Goal: Task Accomplishment & Management: Manage account settings

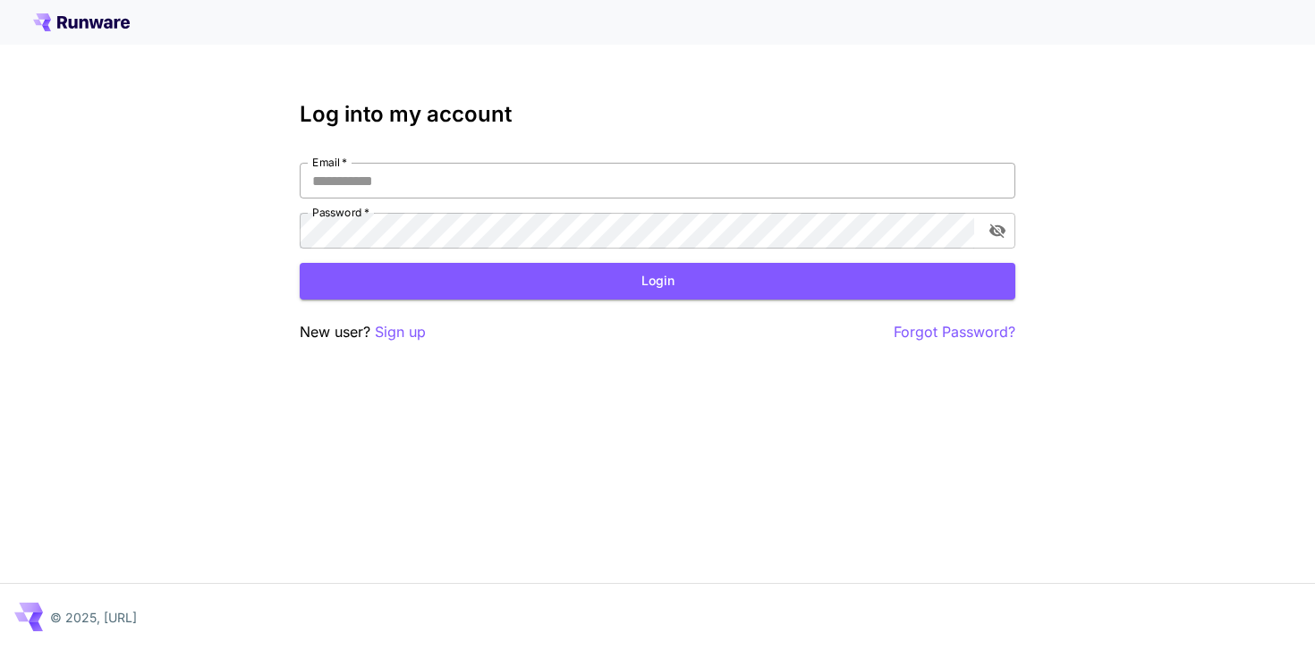
click at [653, 174] on input "Email   *" at bounding box center [657, 181] width 715 height 36
click at [0, 649] on com-1password-button at bounding box center [0, 650] width 0 height 0
type input "**********"
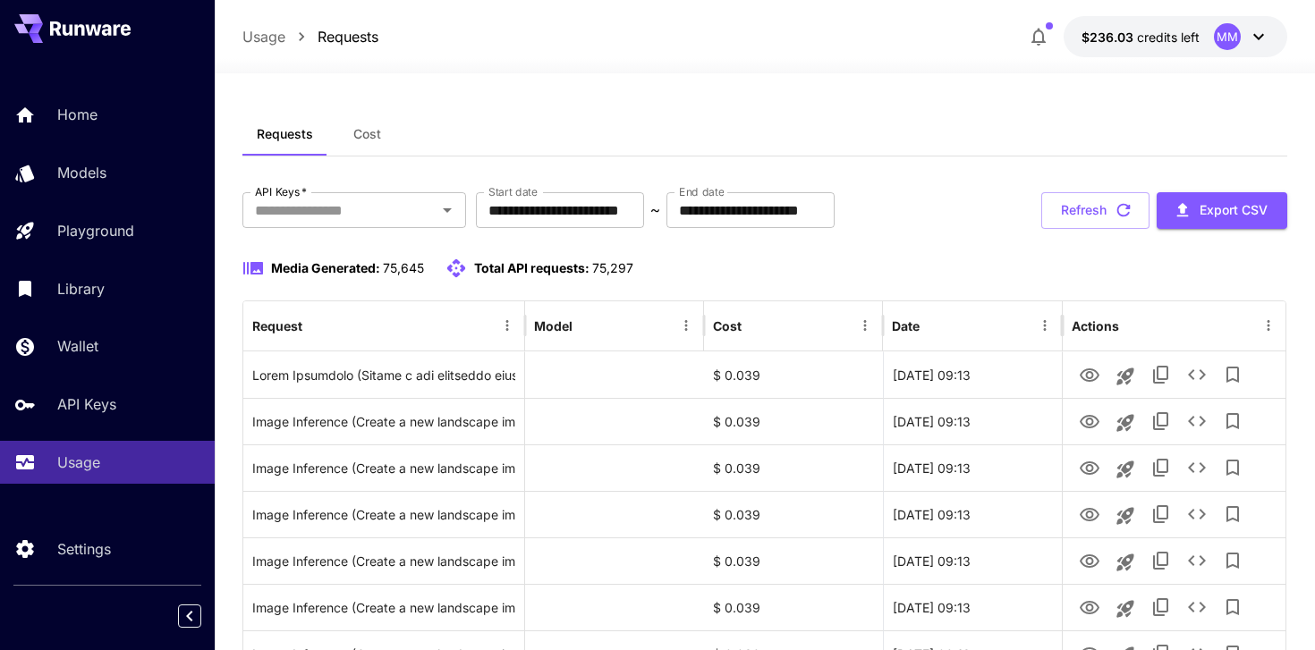
click at [379, 140] on span "Cost" at bounding box center [367, 134] width 28 height 16
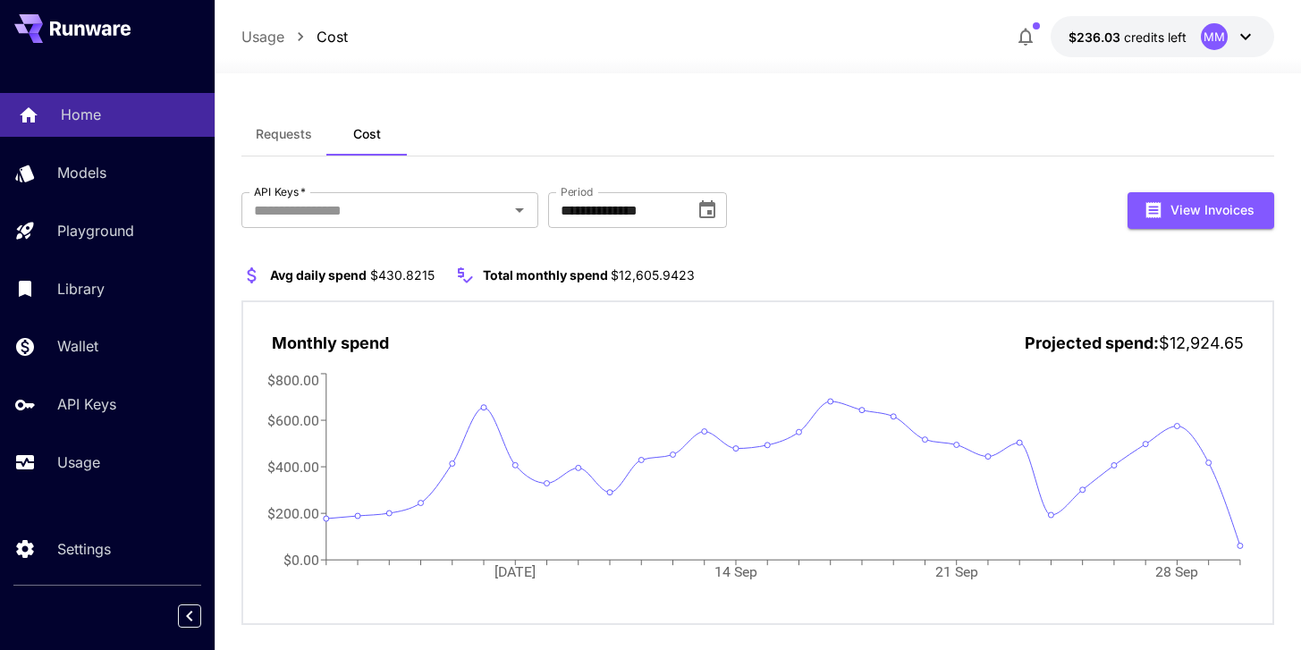
click at [107, 123] on div "Home" at bounding box center [131, 114] width 140 height 21
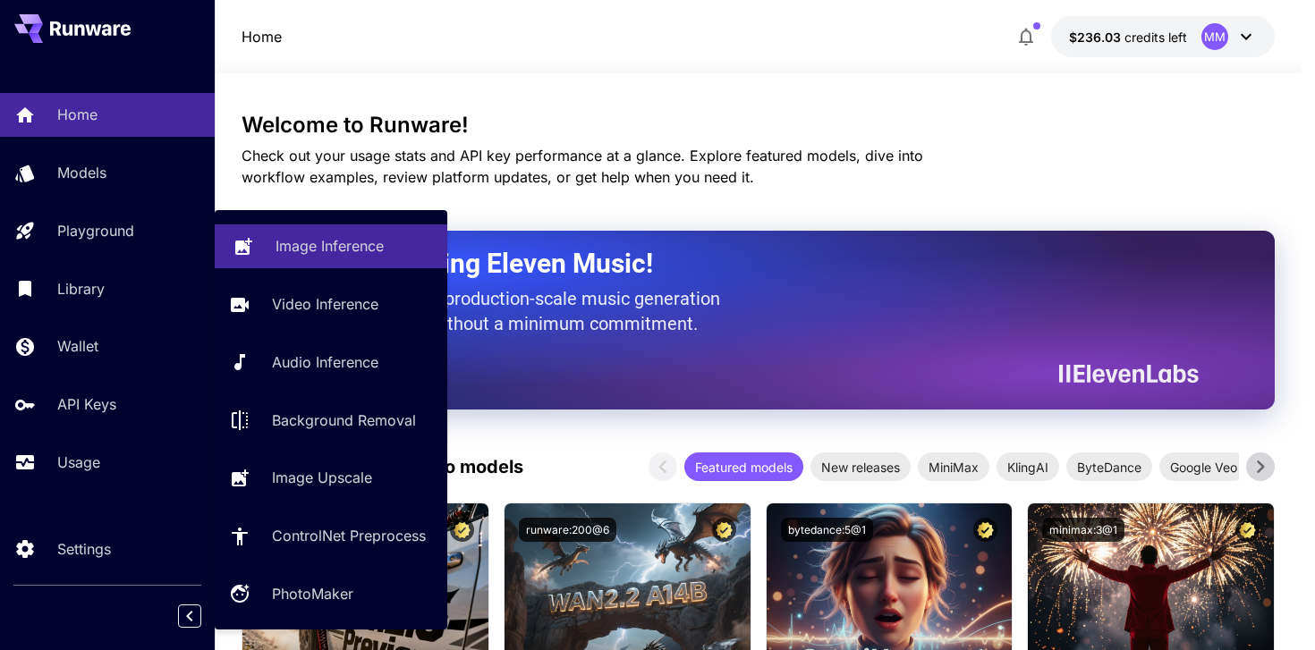
click at [298, 230] on link "Image Inference" at bounding box center [331, 246] width 233 height 44
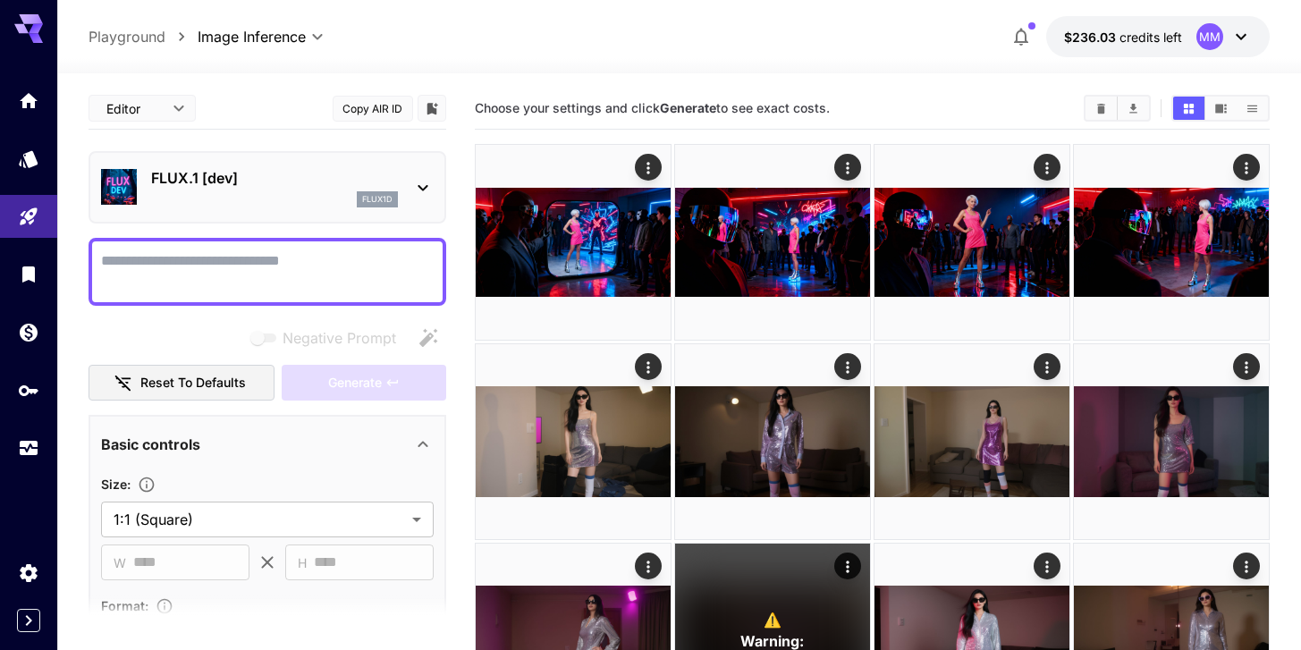
click at [303, 176] on p "FLUX.1 [dev]" at bounding box center [274, 177] width 247 height 21
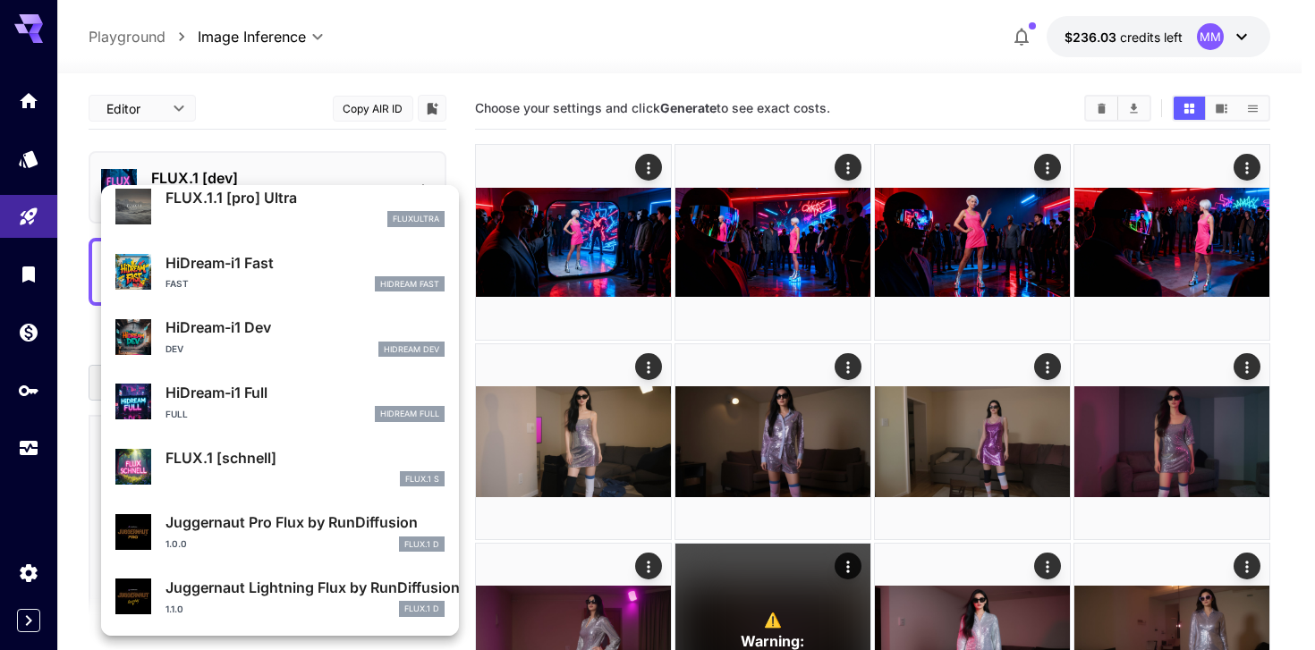
scroll to position [1447, 0]
click at [28, 234] on div at bounding box center [657, 325] width 1315 height 650
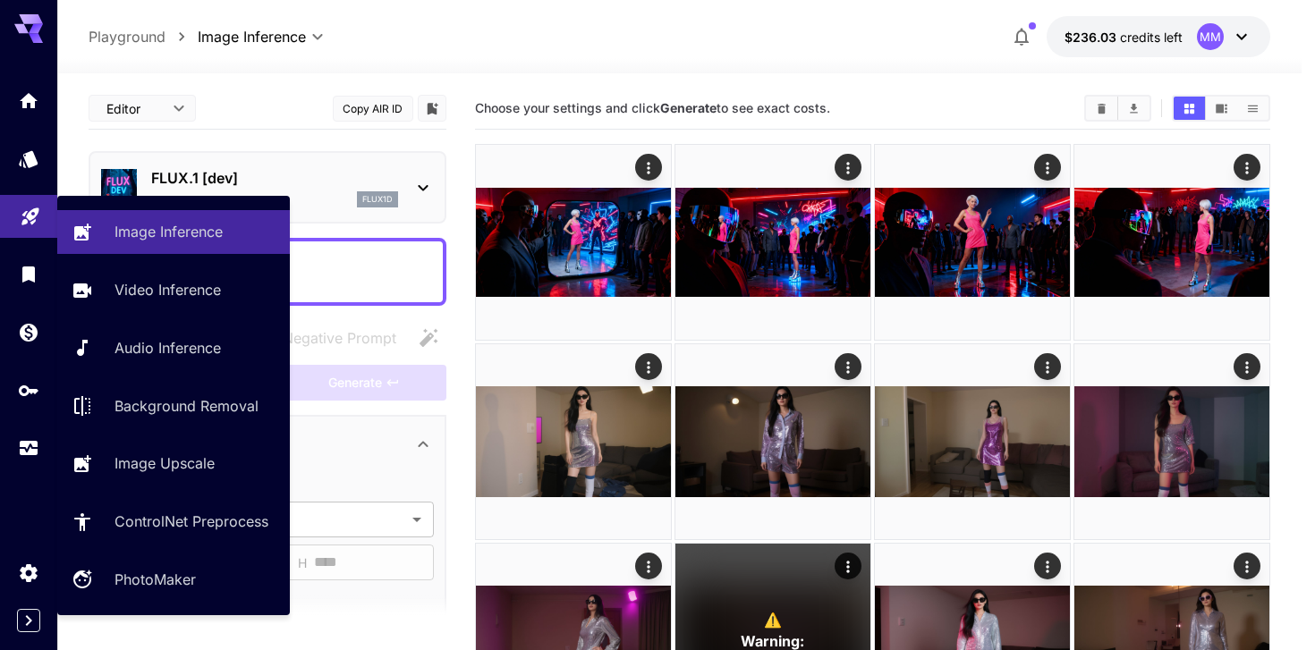
click at [30, 224] on link at bounding box center [28, 217] width 57 height 44
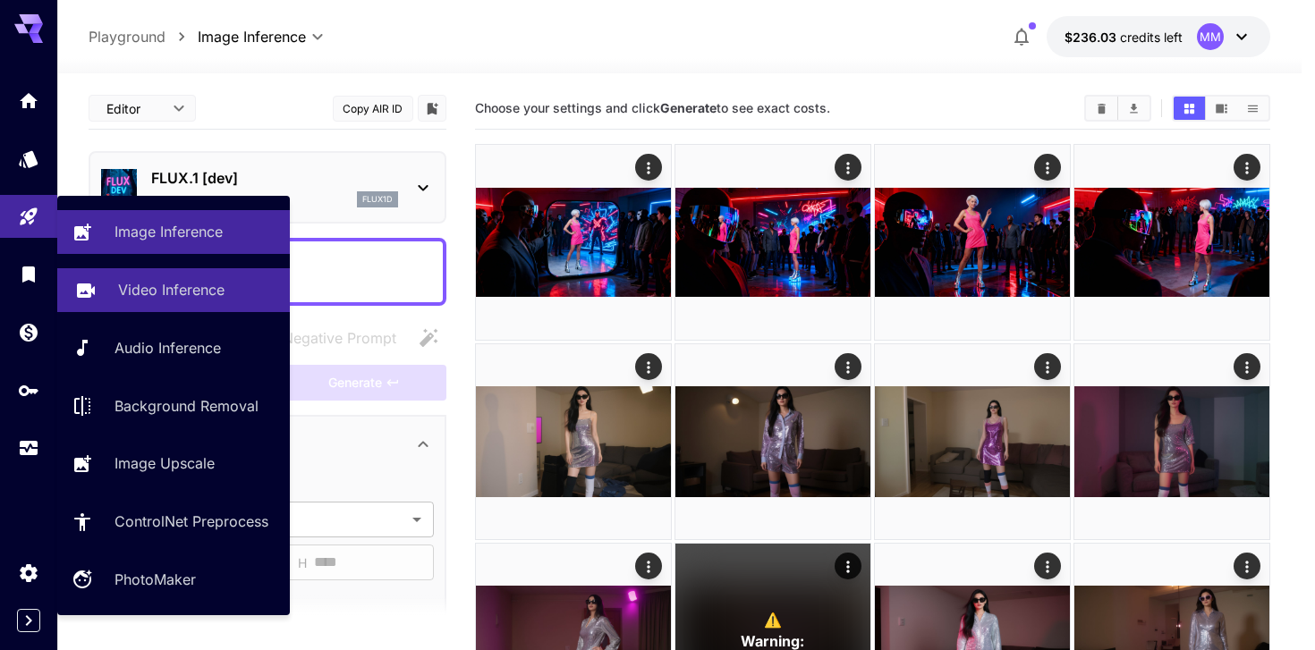
click at [106, 292] on link "Video Inference" at bounding box center [173, 290] width 233 height 44
type input "**********"
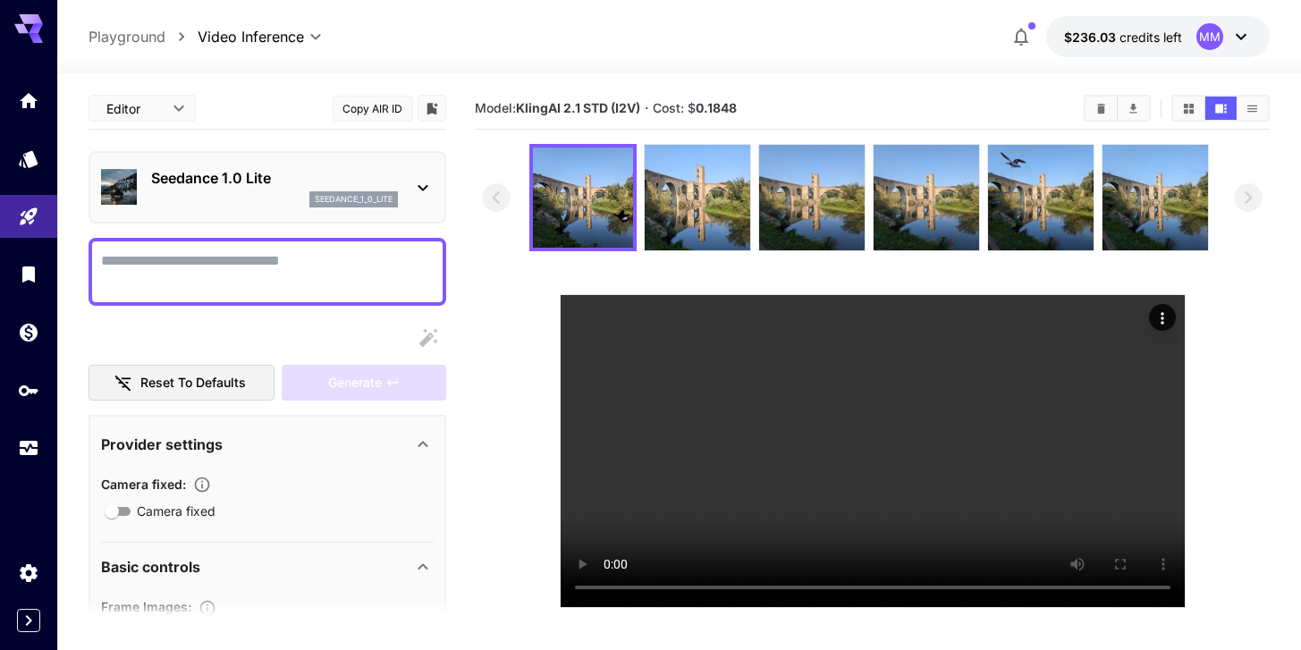
click at [332, 193] on p "seedance_1_0_lite" at bounding box center [354, 199] width 78 height 13
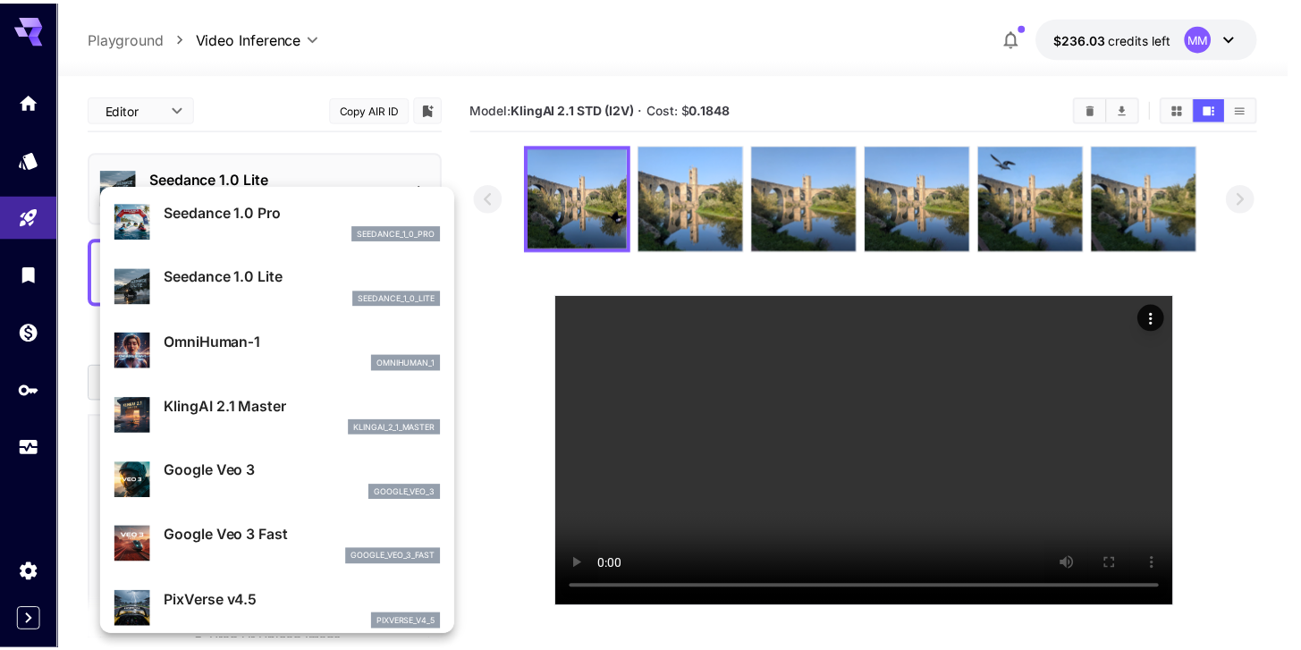
scroll to position [127, 0]
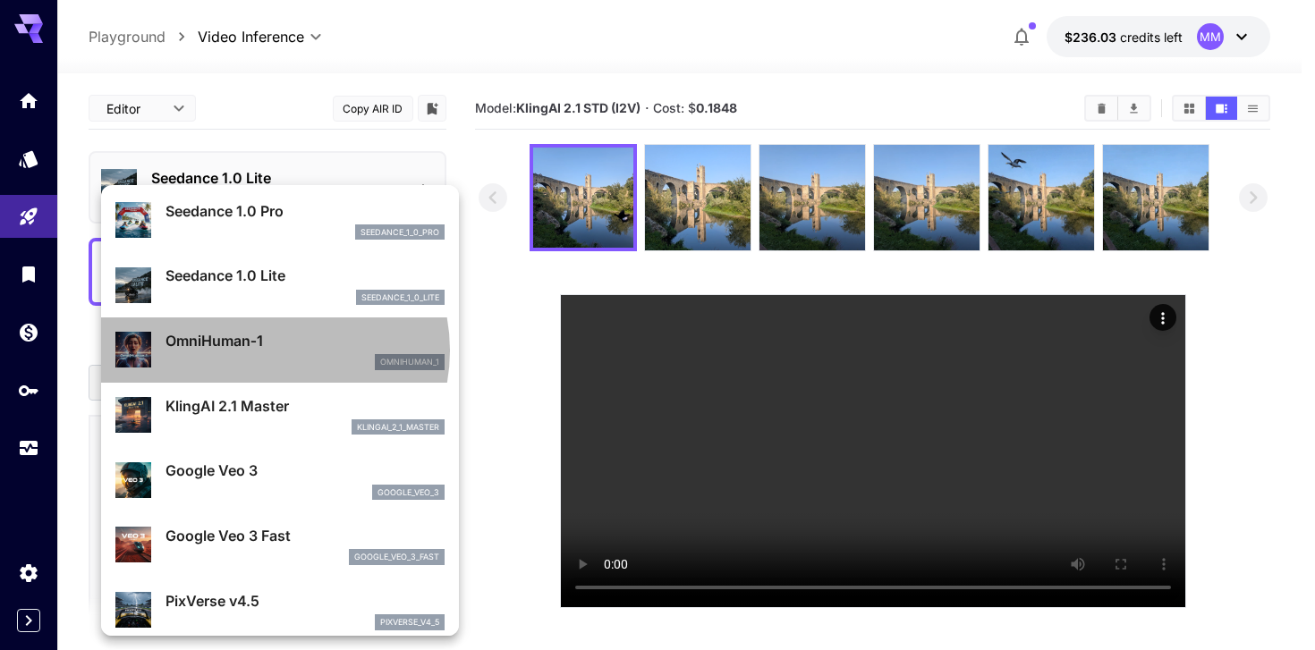
click at [268, 351] on p "OmniHuman‑1" at bounding box center [304, 340] width 279 height 21
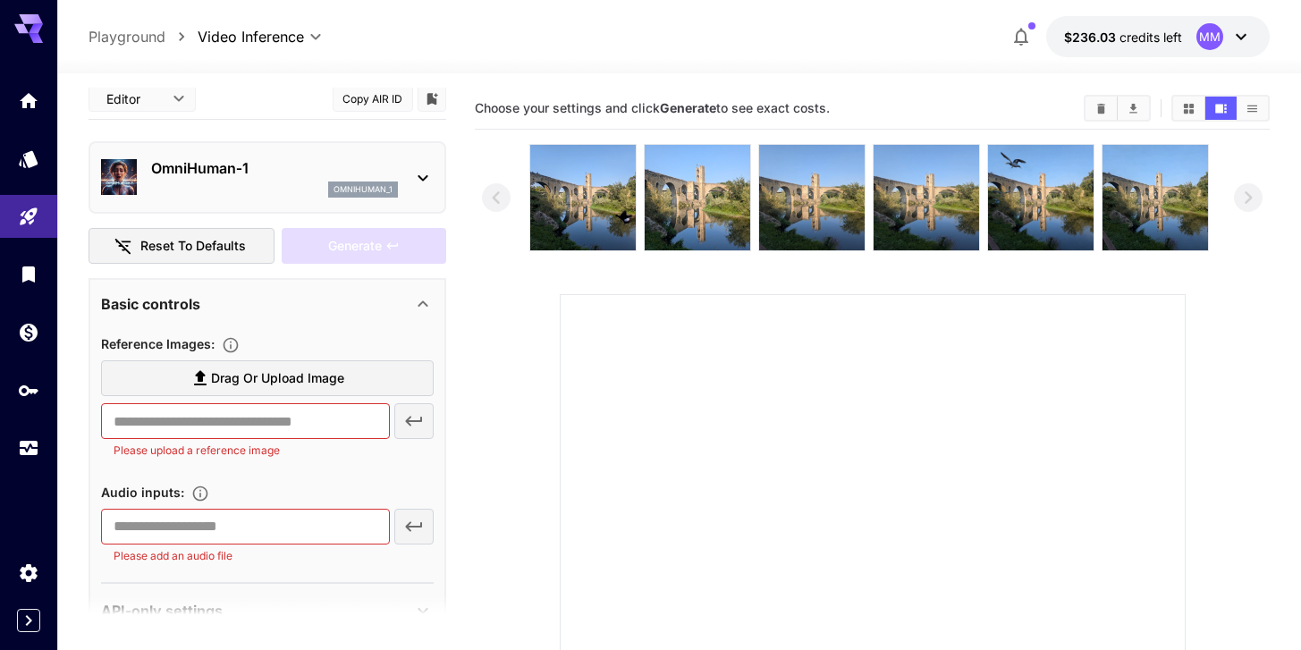
scroll to position [54, 0]
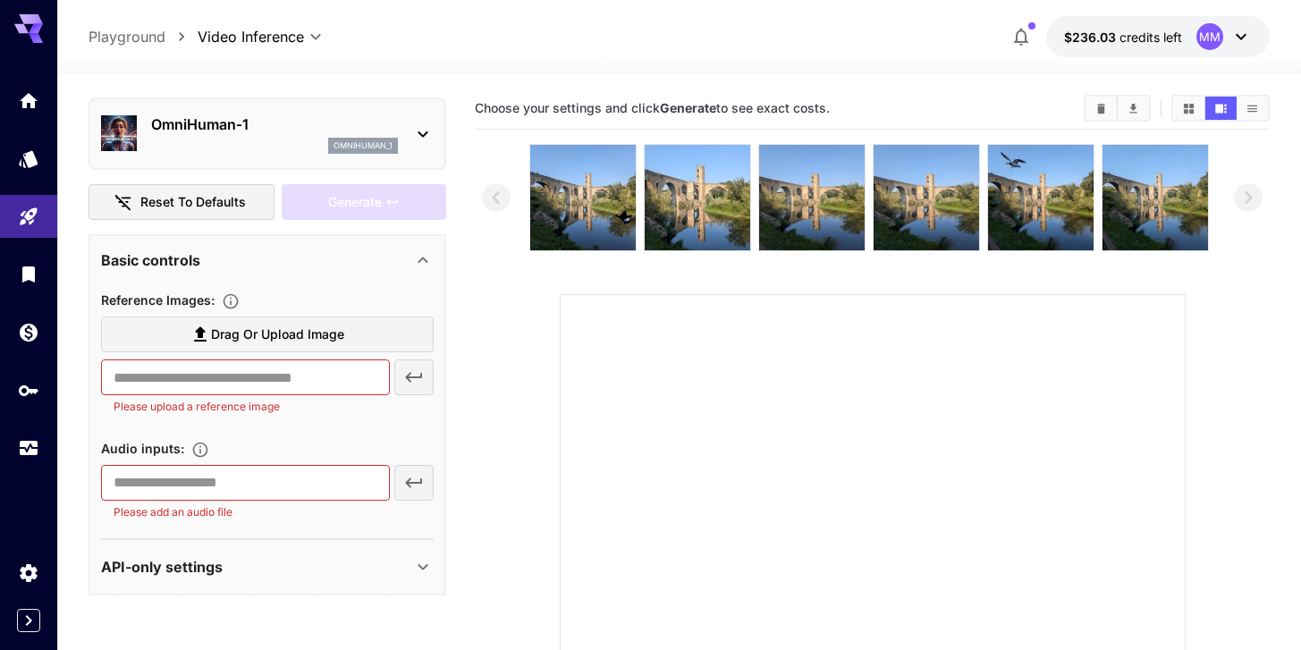
click at [300, 582] on div "API-only settings" at bounding box center [267, 567] width 333 height 43
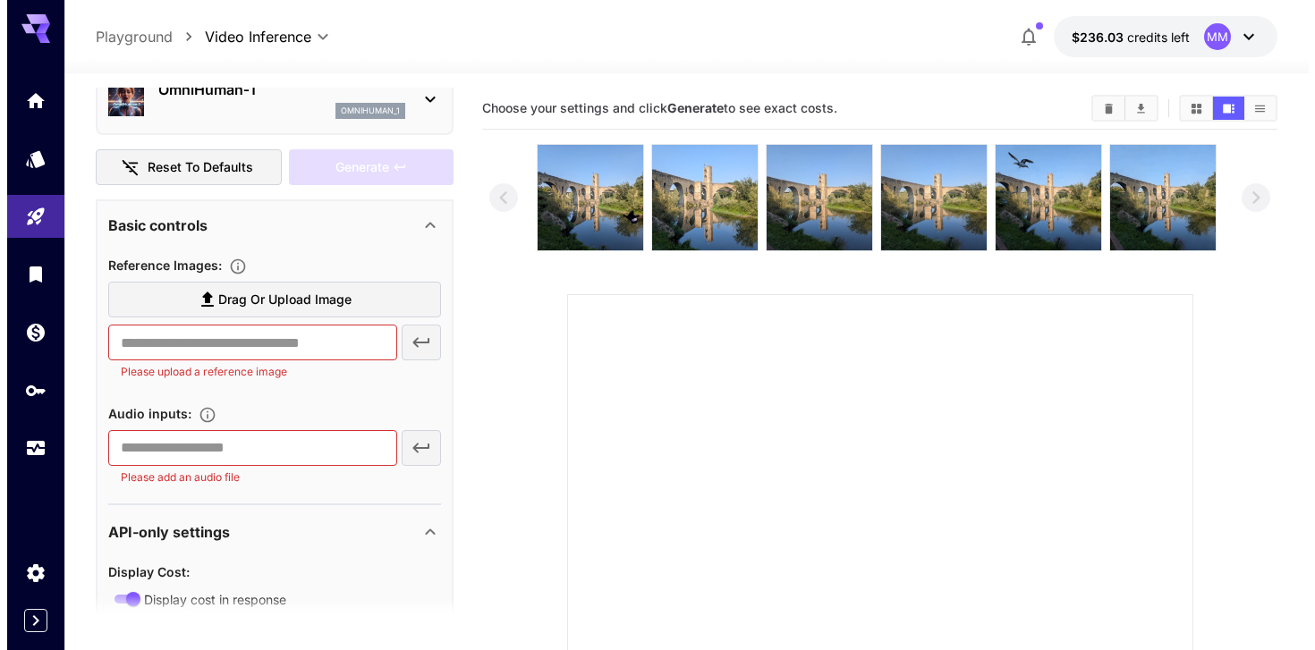
scroll to position [0, 0]
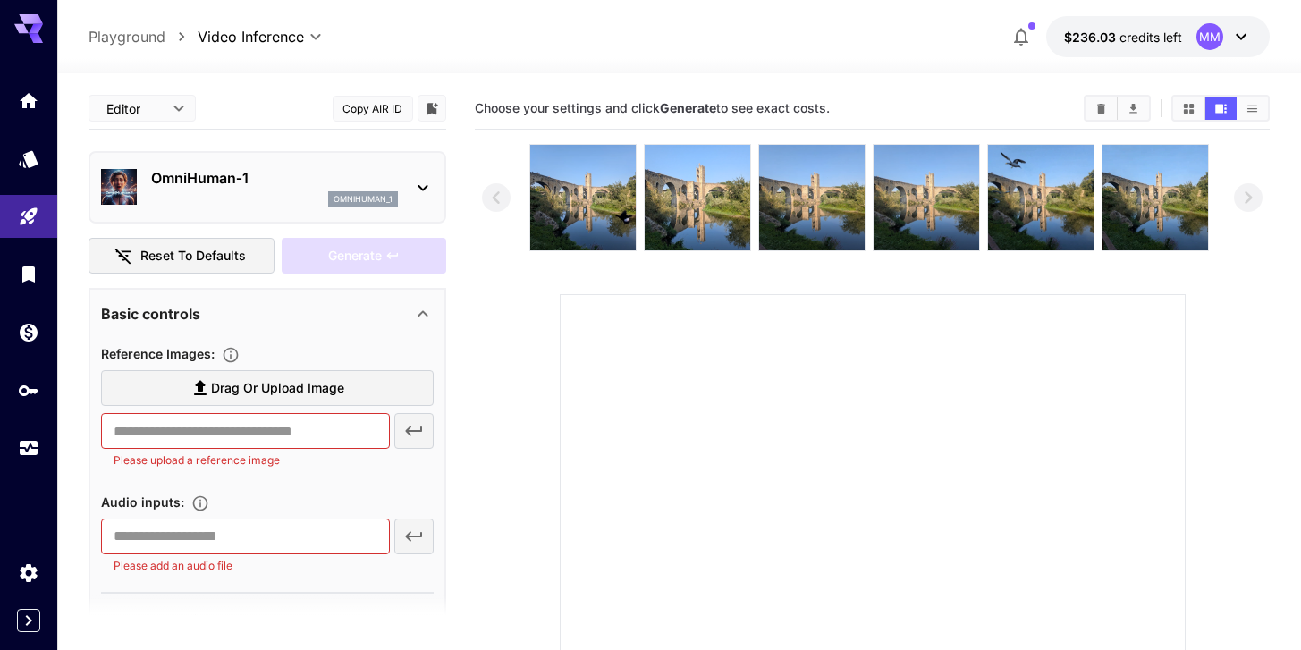
click at [250, 188] on p "OmniHuman‑1" at bounding box center [274, 177] width 247 height 21
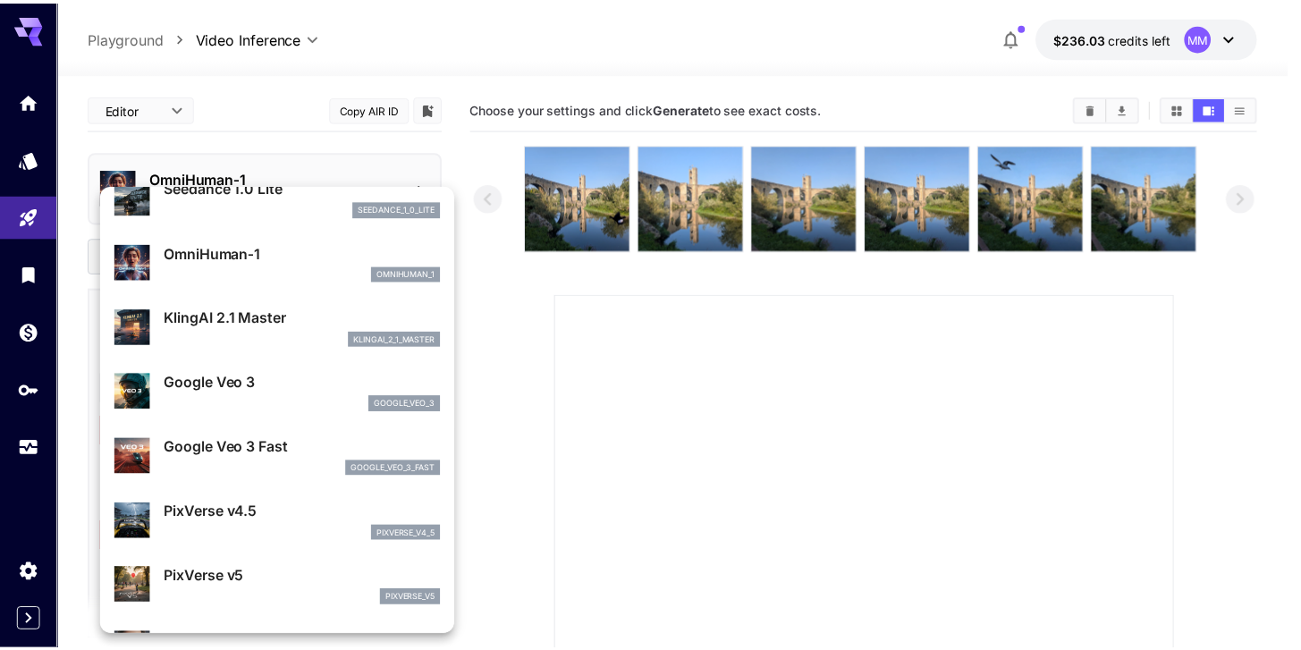
scroll to position [225, 0]
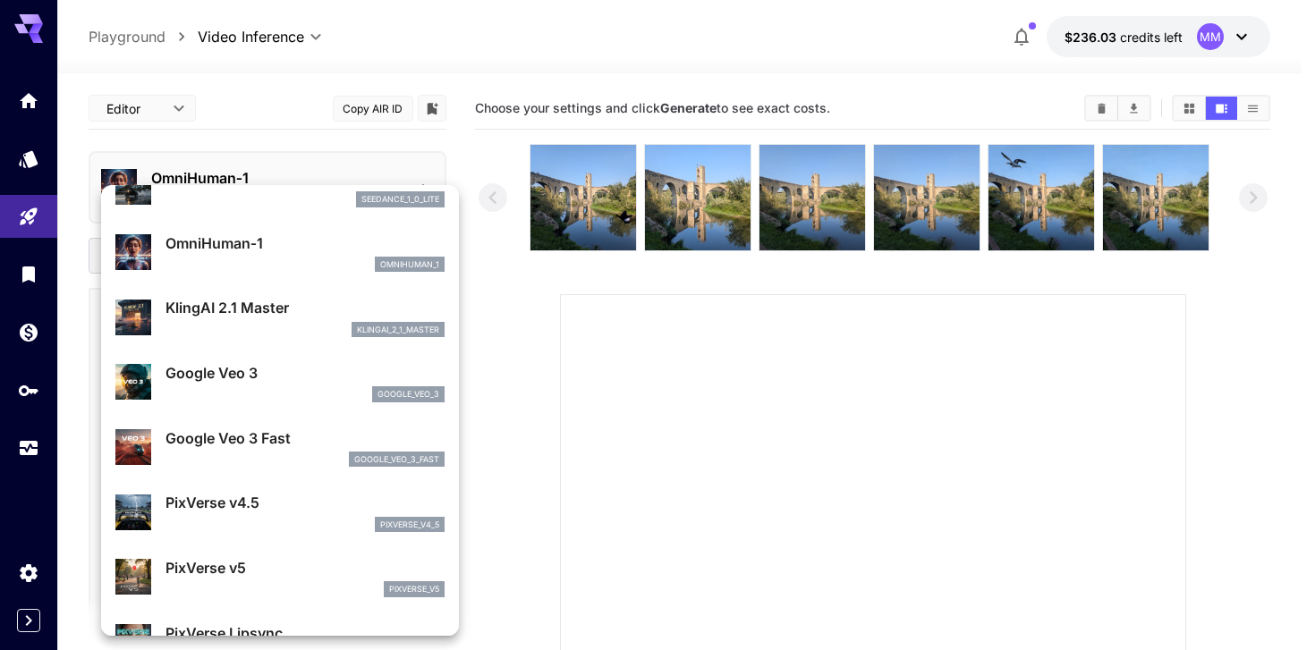
click at [273, 560] on p "PixVerse v5" at bounding box center [304, 567] width 279 height 21
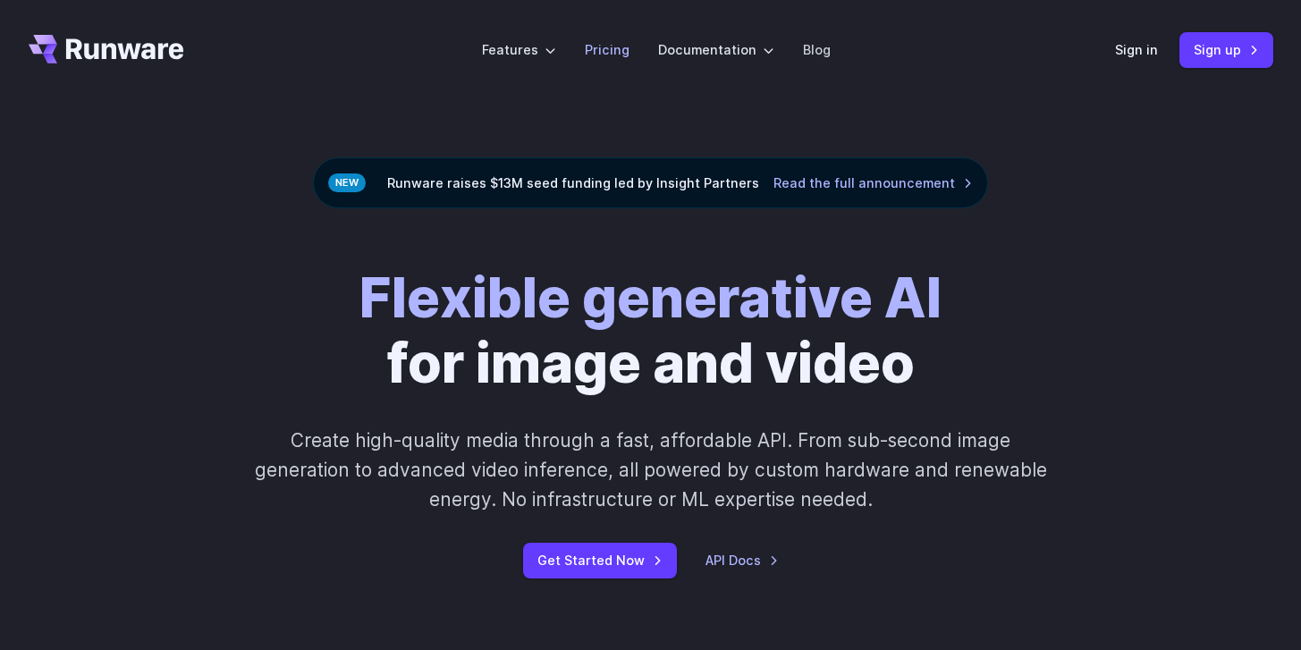
click at [623, 48] on link "Pricing" at bounding box center [607, 49] width 45 height 21
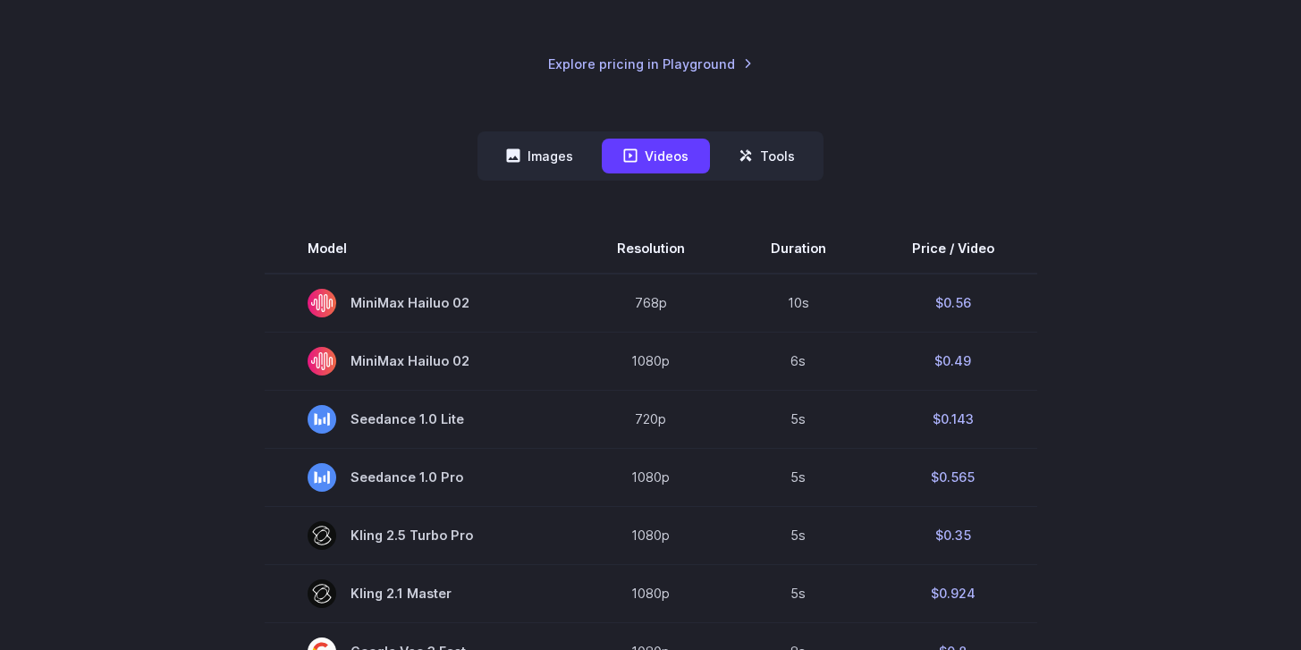
scroll to position [386, 0]
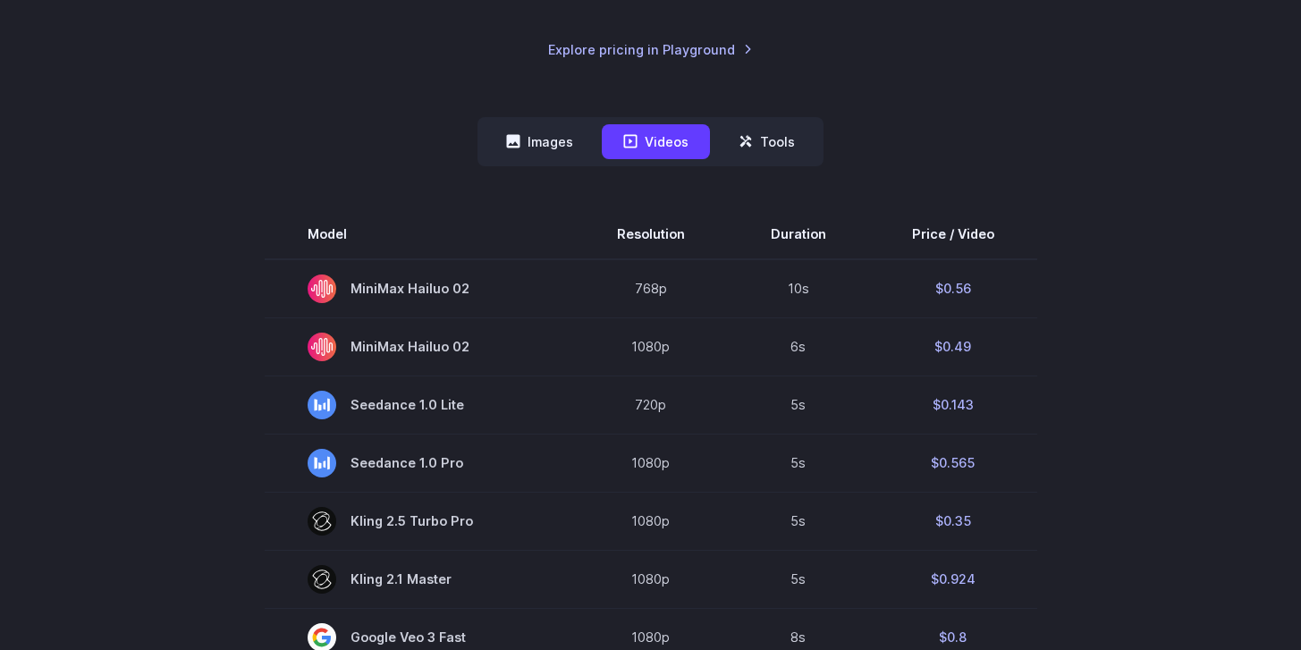
click at [758, 161] on nav "Images Videos Tools ****** ****** *****" at bounding box center [651, 141] width 346 height 49
click at [758, 150] on button "Tools" at bounding box center [766, 141] width 99 height 35
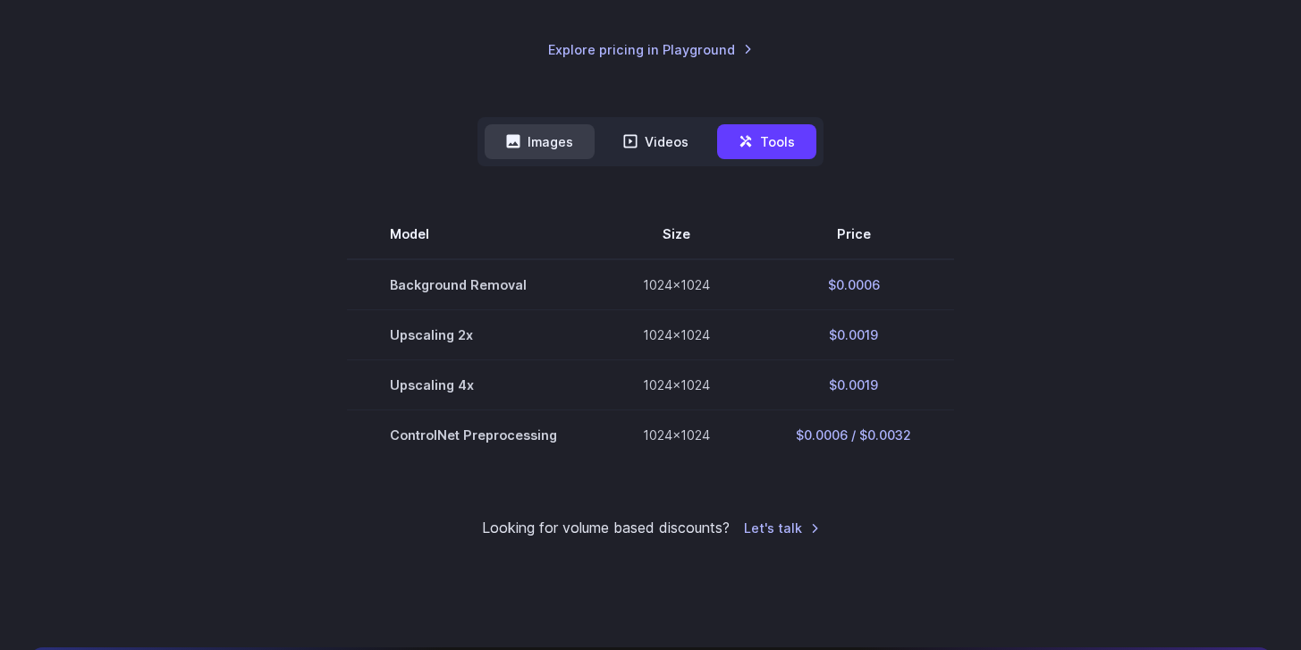
click at [573, 153] on button "Images" at bounding box center [540, 141] width 110 height 35
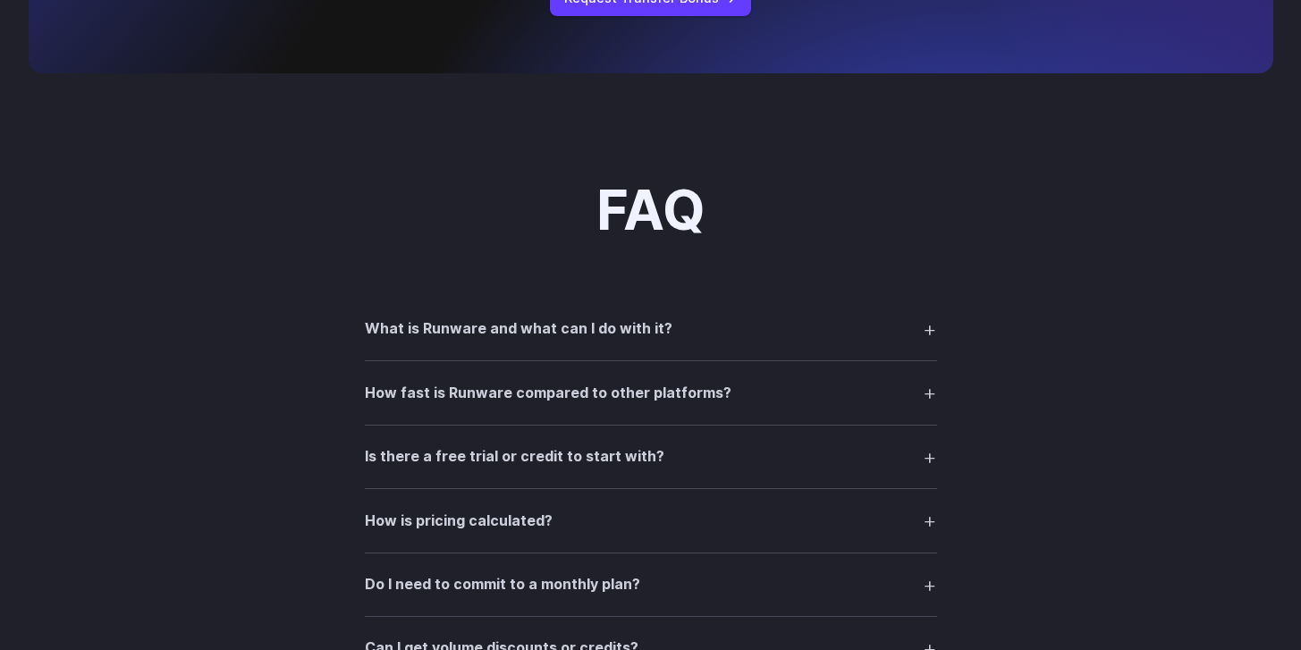
scroll to position [2104, 0]
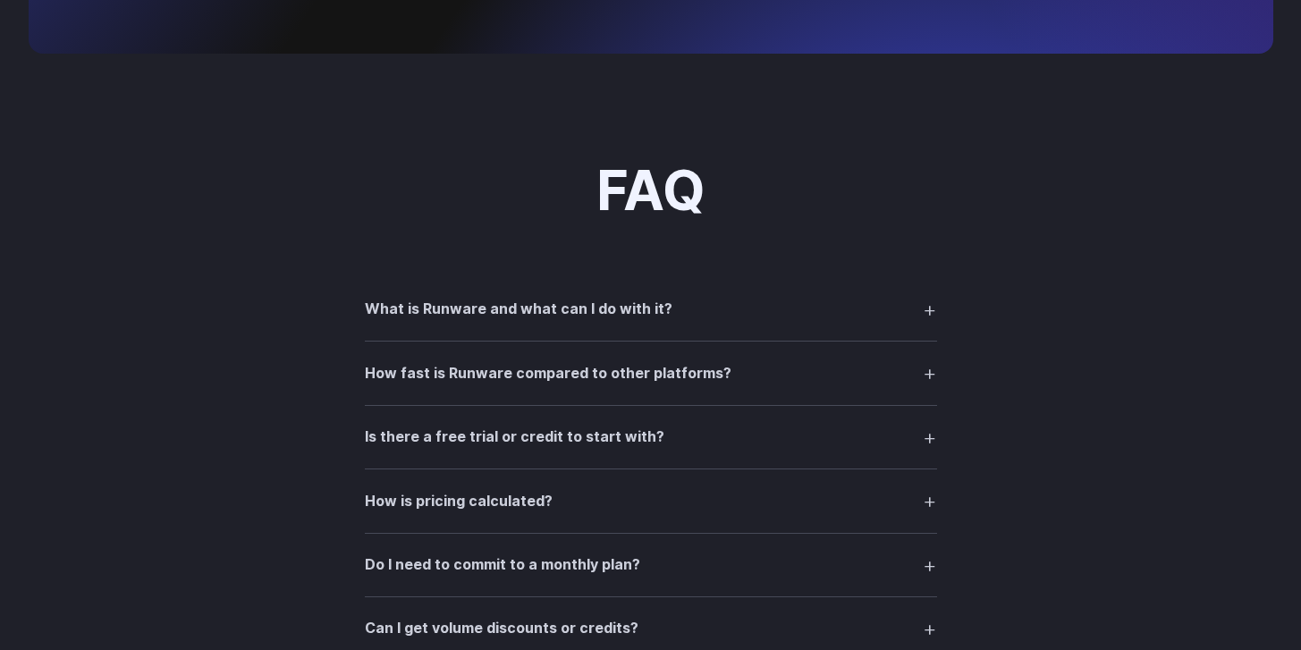
click at [672, 339] on details "What is Runware and what can I do with it? Runware is a high-performance AI inf…" at bounding box center [651, 309] width 572 height 63
click at [660, 321] on h3 "What is Runware and what can I do with it?" at bounding box center [519, 309] width 308 height 23
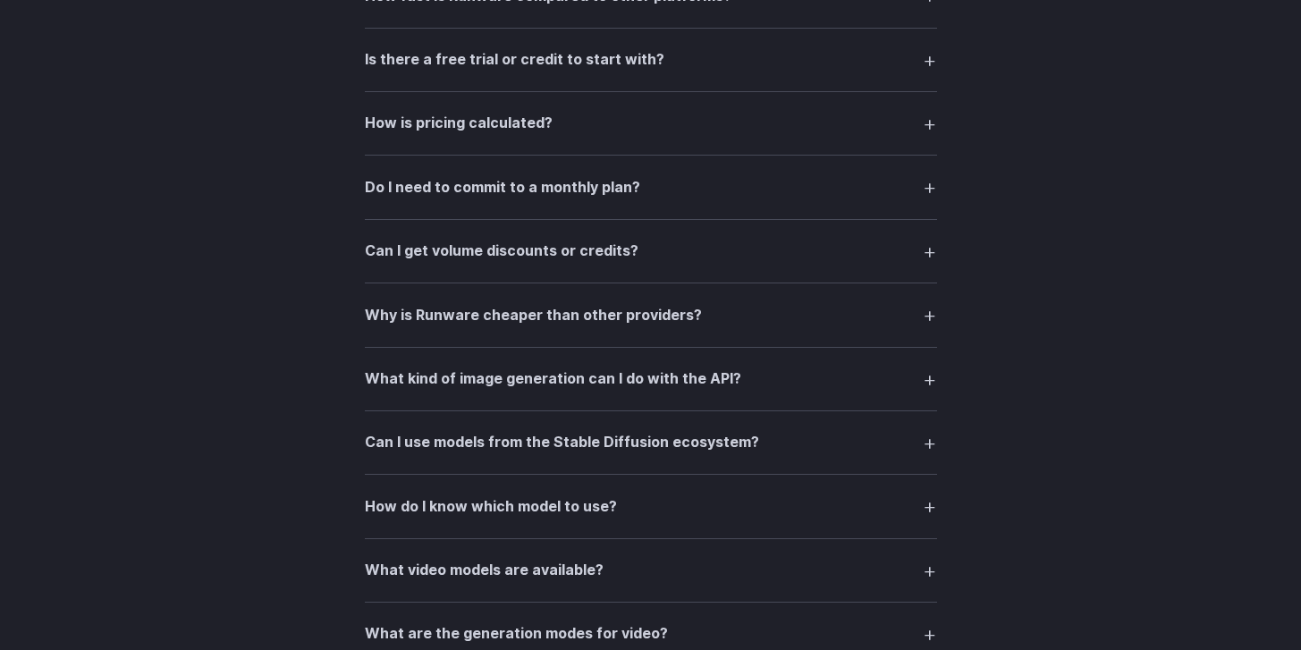
scroll to position [2875, 0]
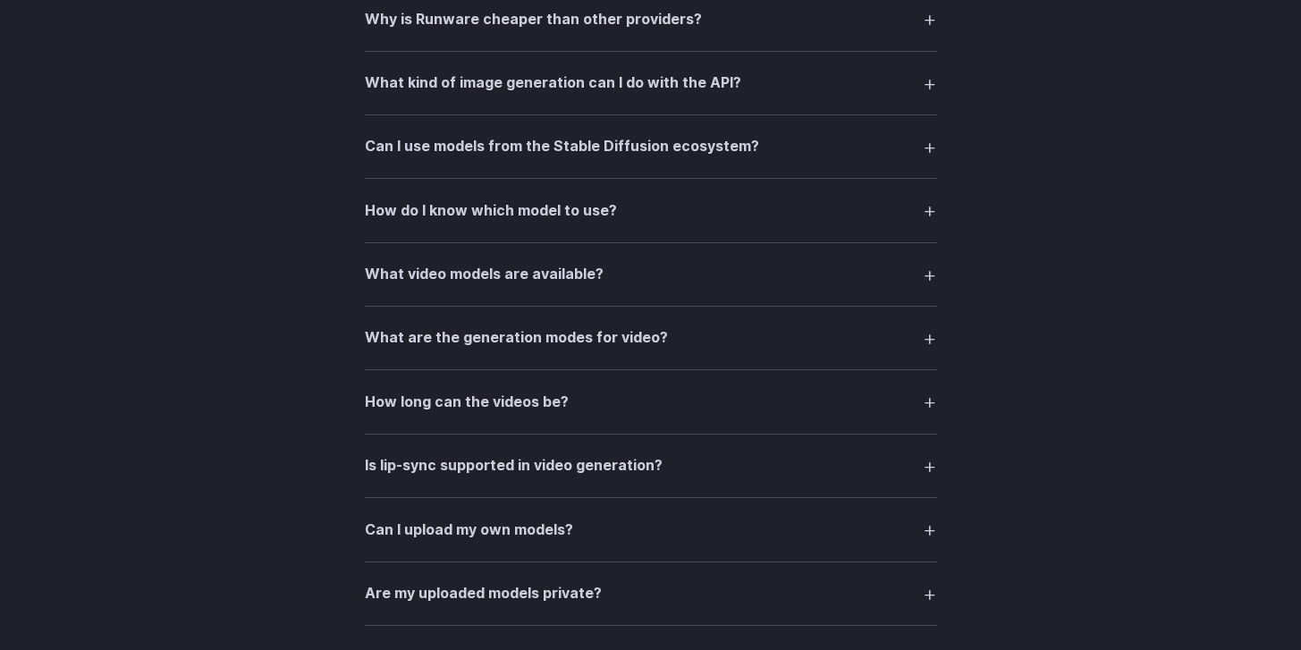
click at [795, 578] on details "Are my uploaded models private? You can choose. Models can be private to your o…" at bounding box center [651, 594] width 572 height 63
click at [790, 562] on details "Can I upload my own models? Yes. You can upload custom checkpoints, LoRAs, Cont…" at bounding box center [651, 529] width 572 height 63
click at [650, 546] on summary "Can I upload my own models?" at bounding box center [651, 529] width 572 height 34
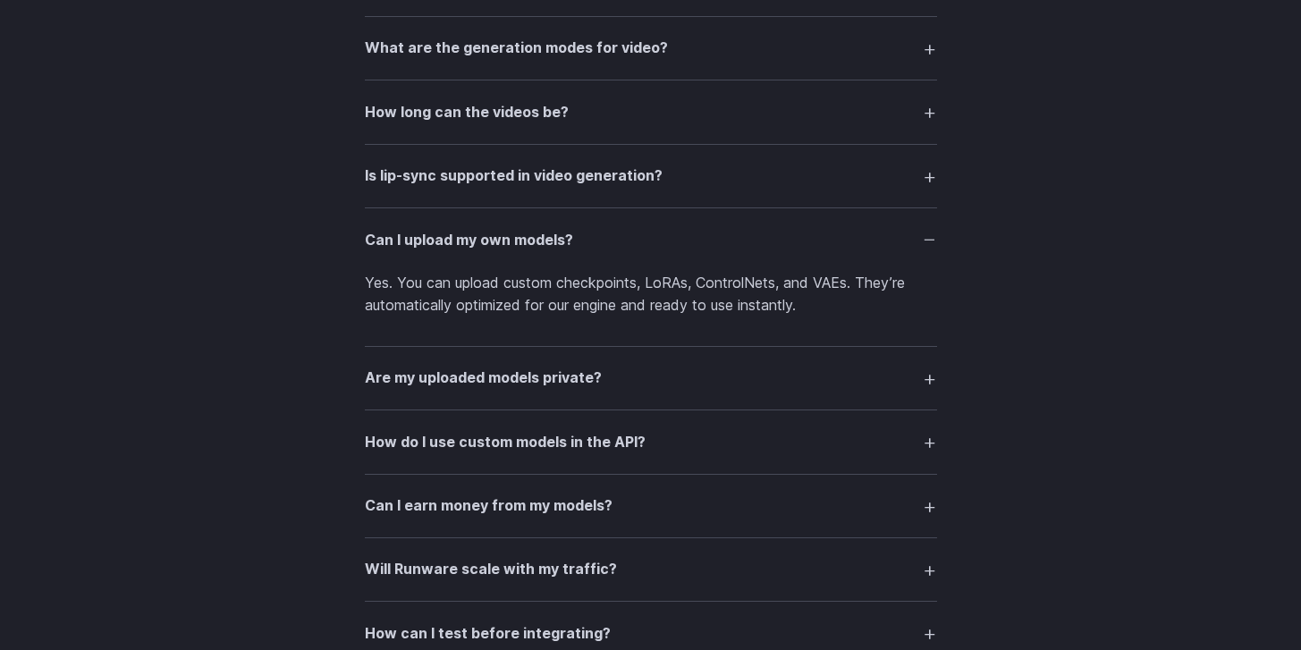
scroll to position [3167, 0]
click at [596, 388] on h3 "Are my uploaded models private?" at bounding box center [483, 376] width 237 height 23
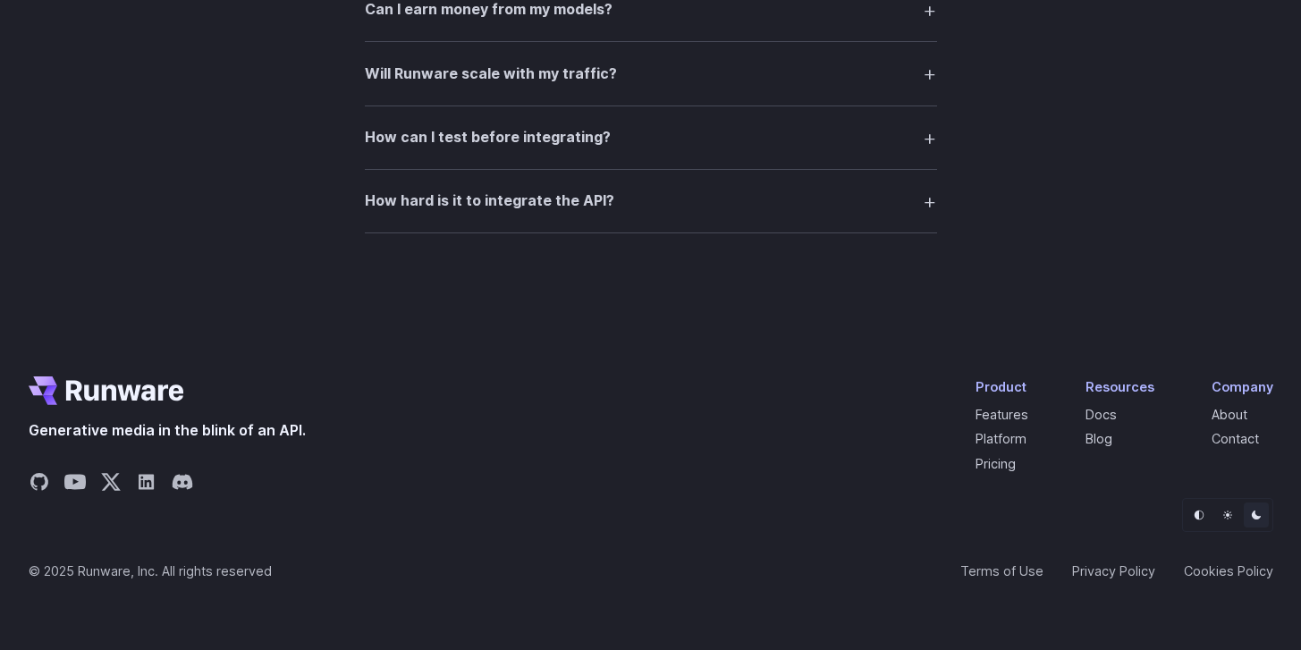
scroll to position [3758, 0]
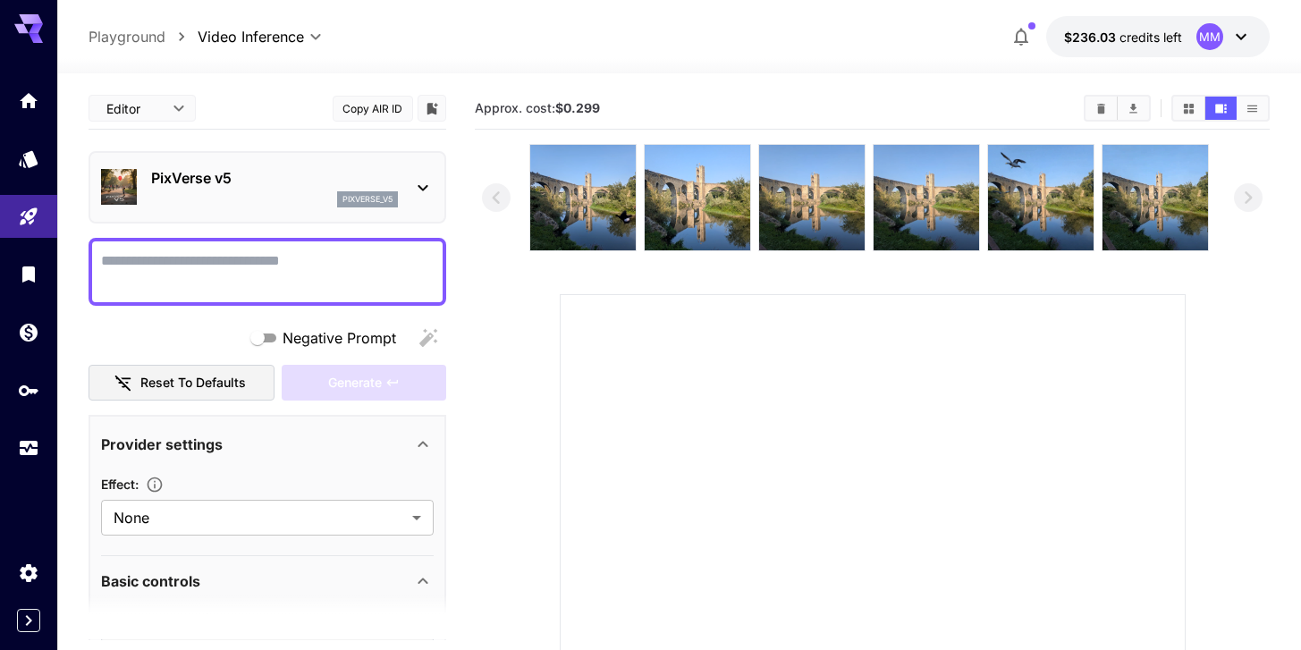
click at [1036, 46] on button "button" at bounding box center [1021, 37] width 36 height 36
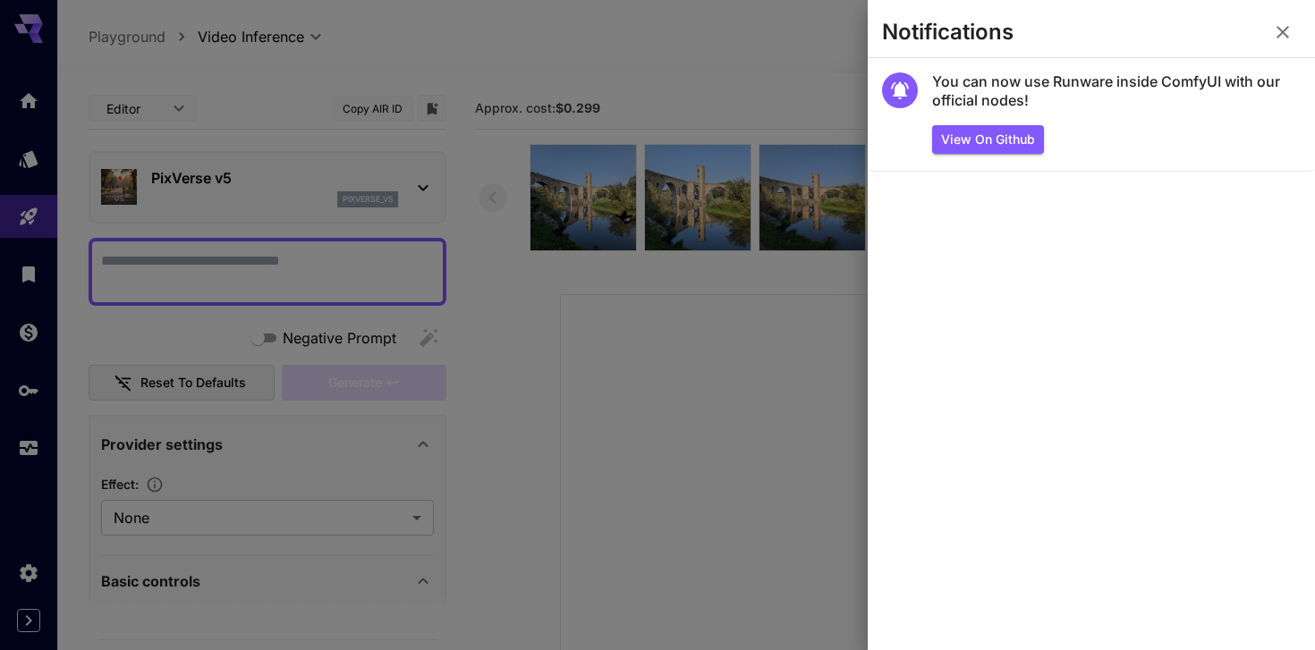
click at [1294, 36] on button "button" at bounding box center [1283, 32] width 36 height 36
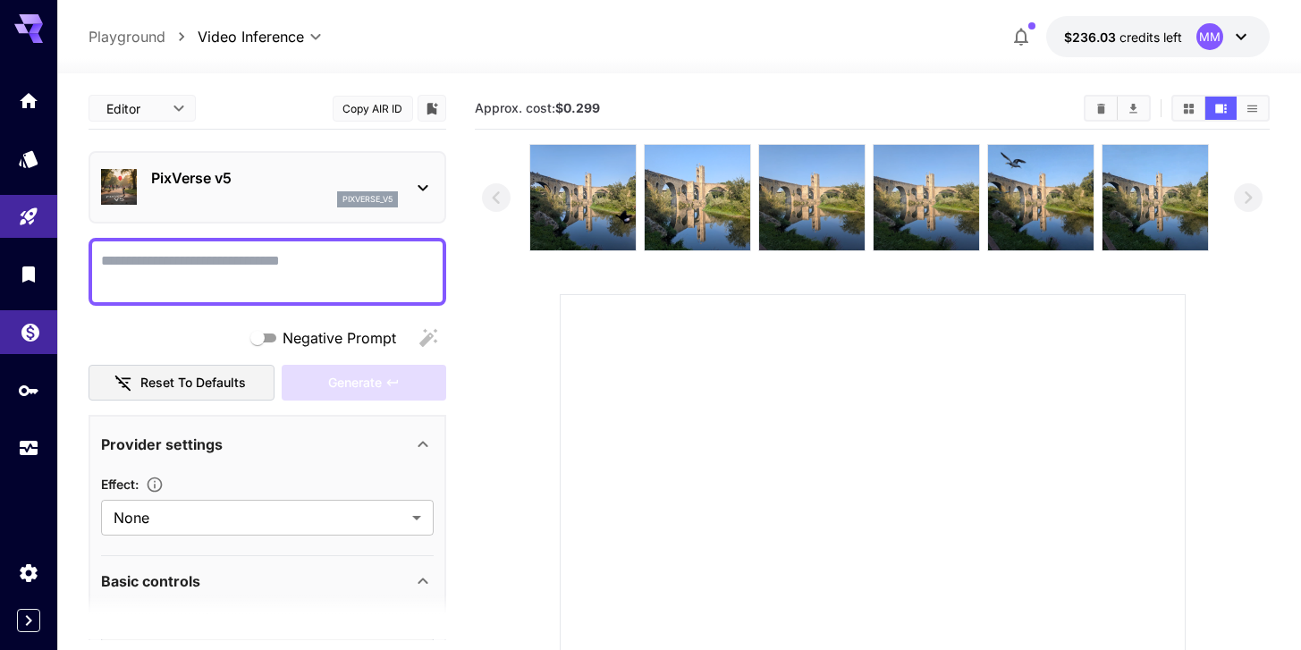
click at [40, 354] on link at bounding box center [28, 332] width 57 height 44
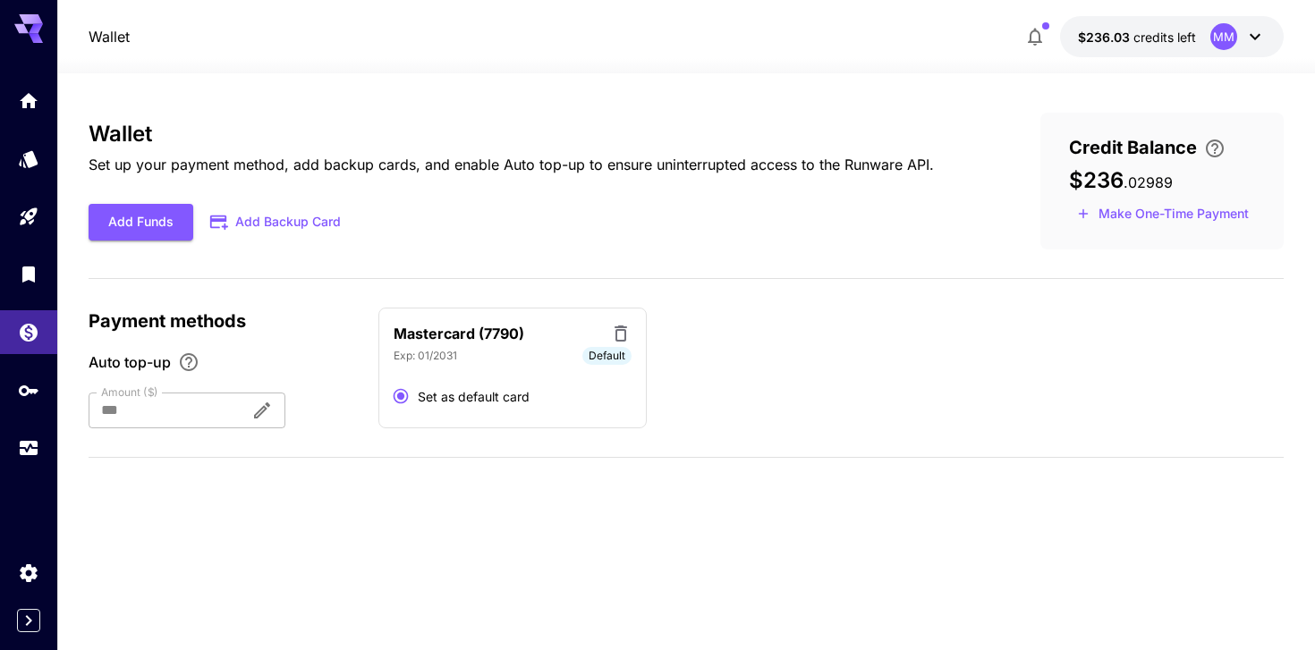
click at [1172, 49] on button "$236.03 credits left MM" at bounding box center [1172, 36] width 224 height 41
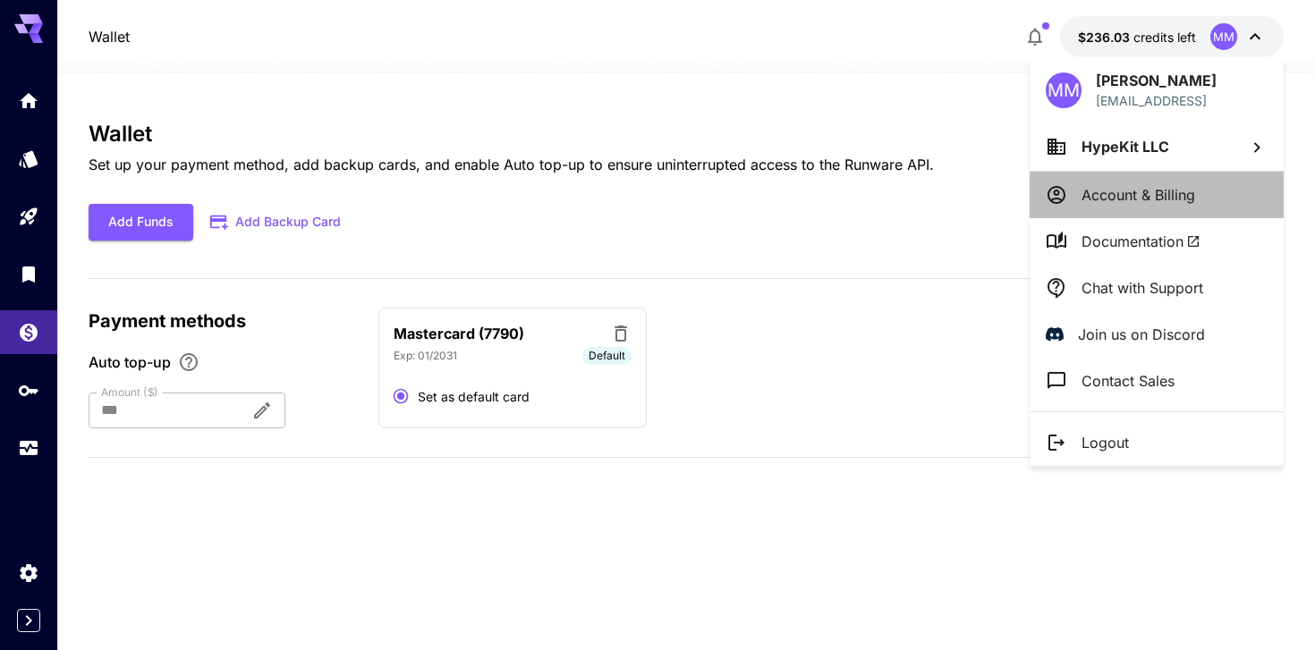
click at [1180, 205] on li "Account & Billing" at bounding box center [1156, 195] width 254 height 47
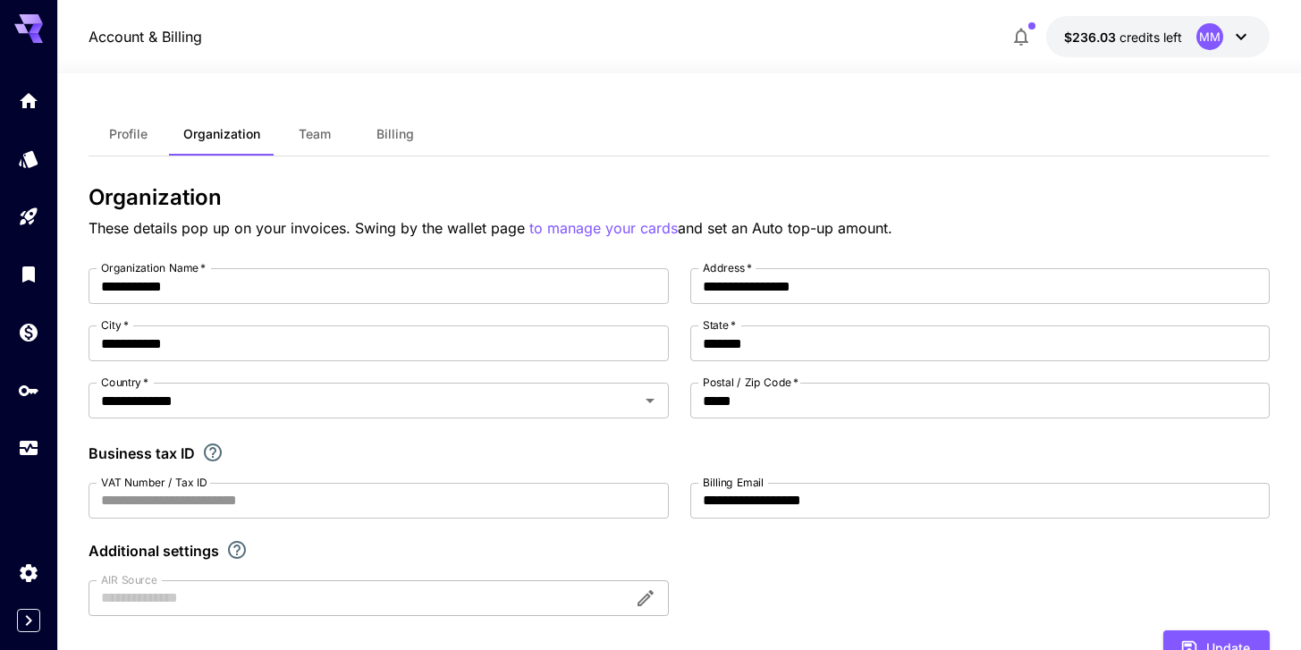
click at [1148, 46] on p "$236.03 credits left" at bounding box center [1123, 37] width 118 height 19
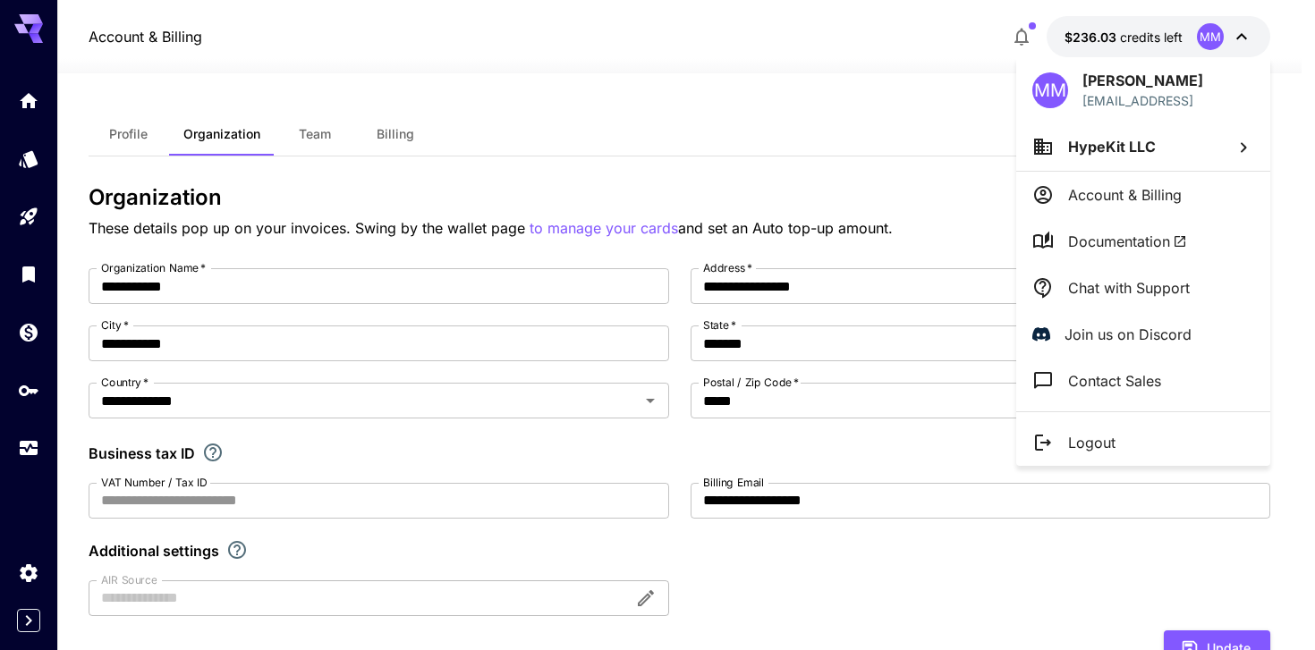
click at [596, 162] on div at bounding box center [657, 325] width 1315 height 650
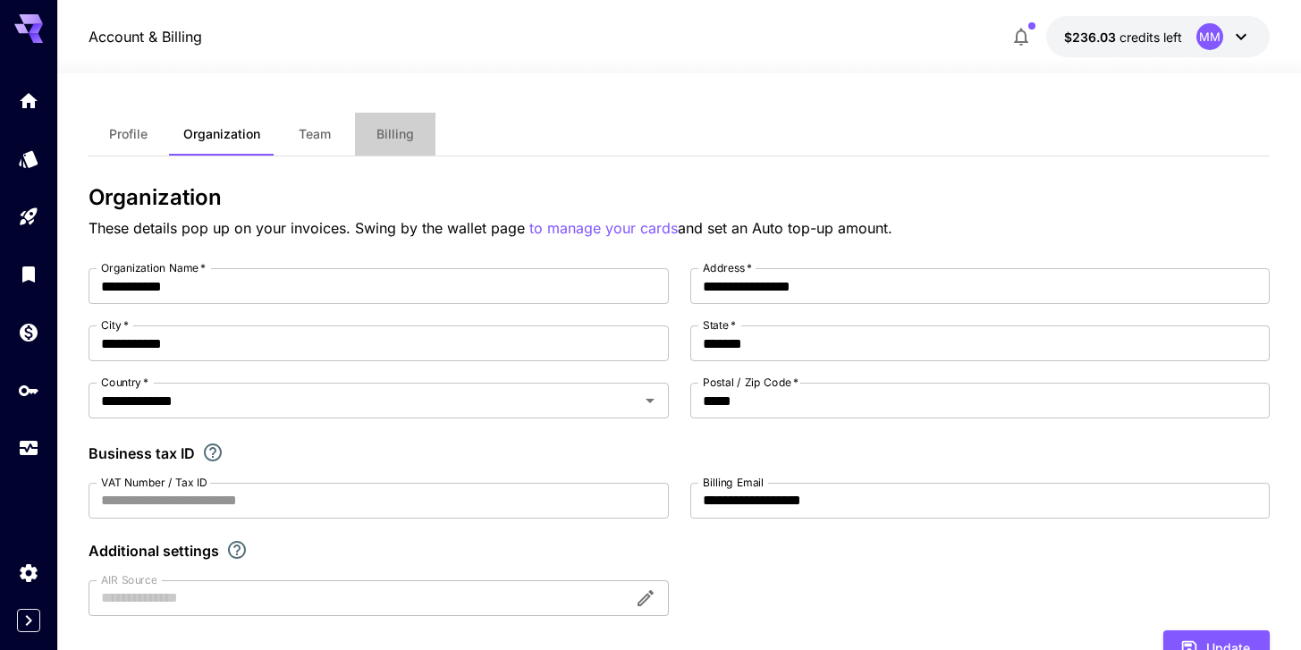
click at [392, 133] on span "Billing" at bounding box center [396, 134] width 38 height 16
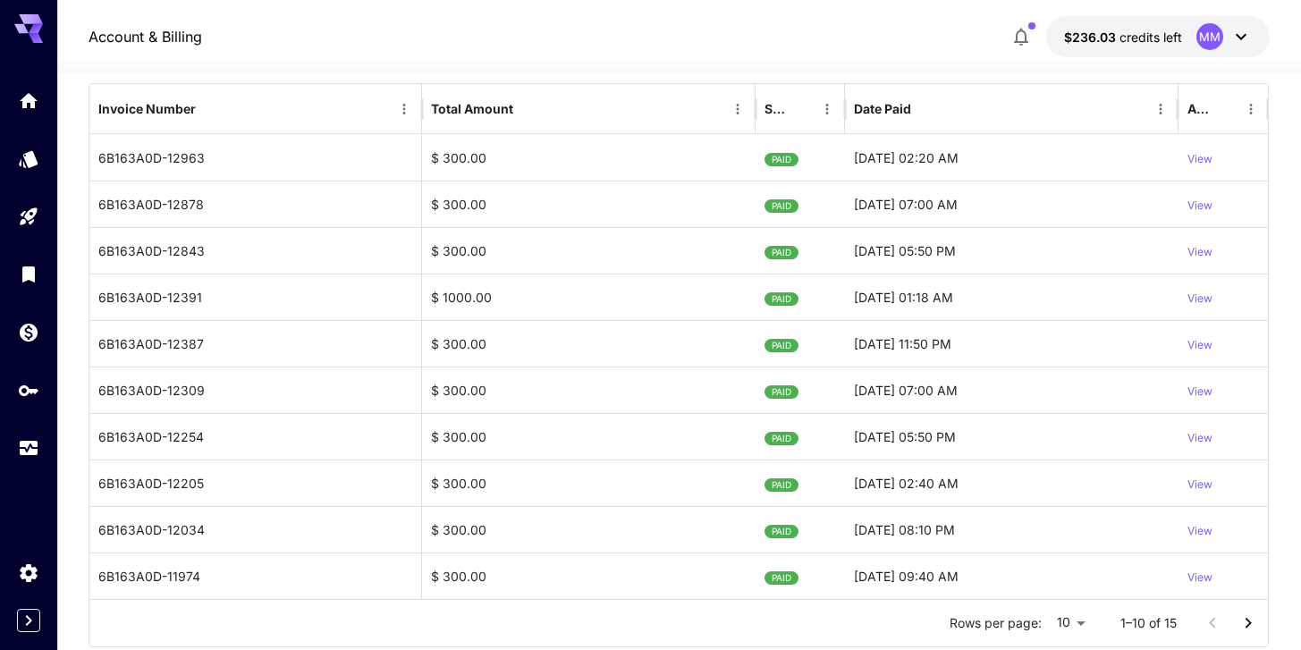
scroll to position [224, 0]
